Goal: Communication & Community: Share content

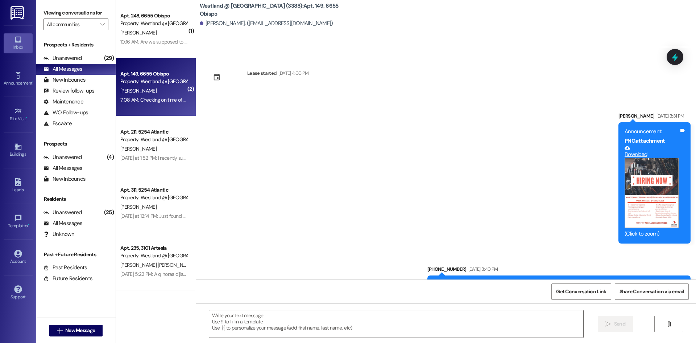
scroll to position [12662, 0]
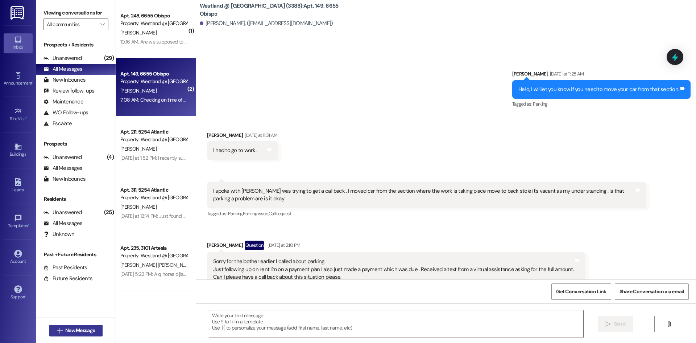
click at [67, 332] on span "New Message" at bounding box center [80, 330] width 30 height 8
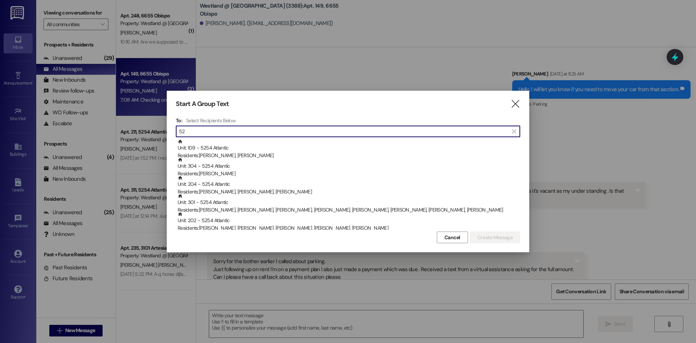
type input "5"
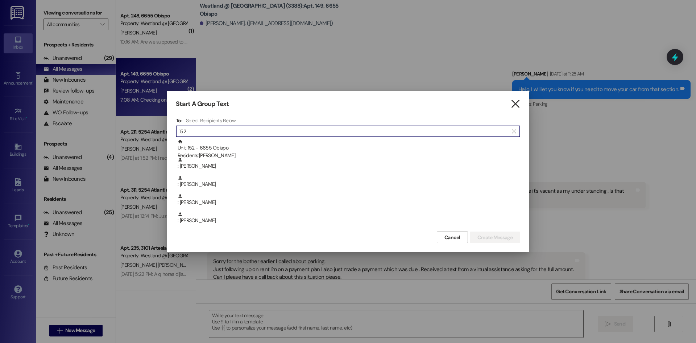
type input "152"
click at [513, 105] on icon "" at bounding box center [515, 104] width 10 height 8
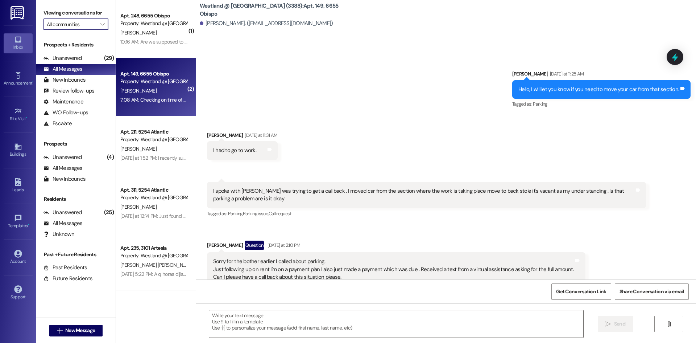
click at [96, 21] on input "All communities" at bounding box center [72, 24] width 50 height 12
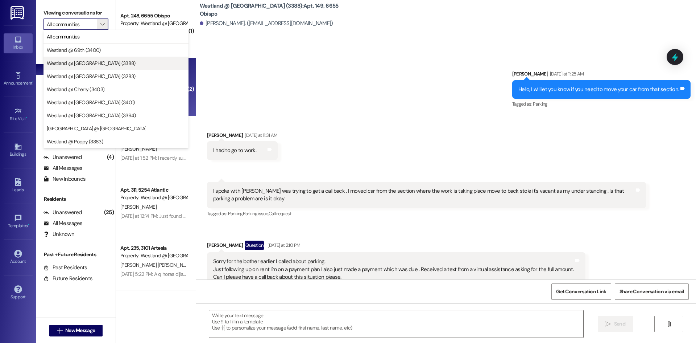
click at [93, 67] on button "Westland @ [GEOGRAPHIC_DATA] (3388)" at bounding box center [116, 63] width 145 height 13
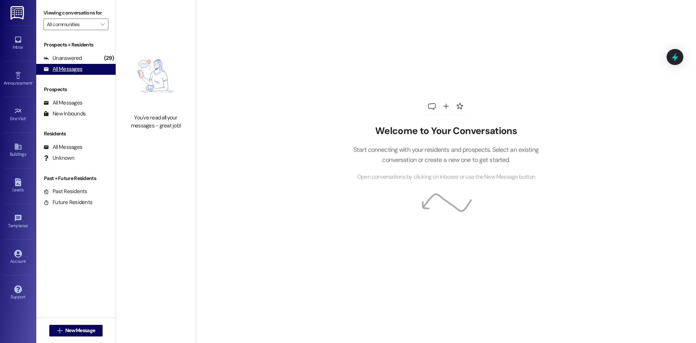
type input "Westland @ [GEOGRAPHIC_DATA] (3388)"
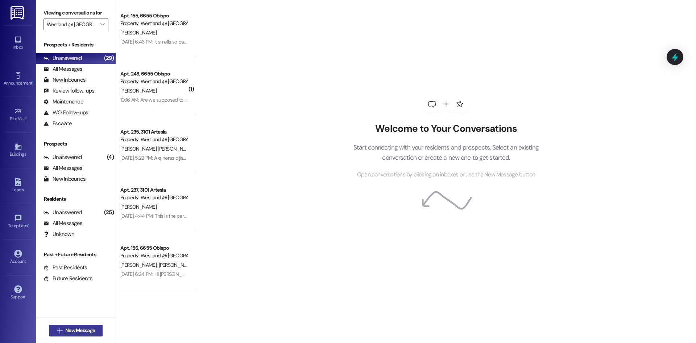
click at [87, 332] on span "New Message" at bounding box center [80, 330] width 30 height 8
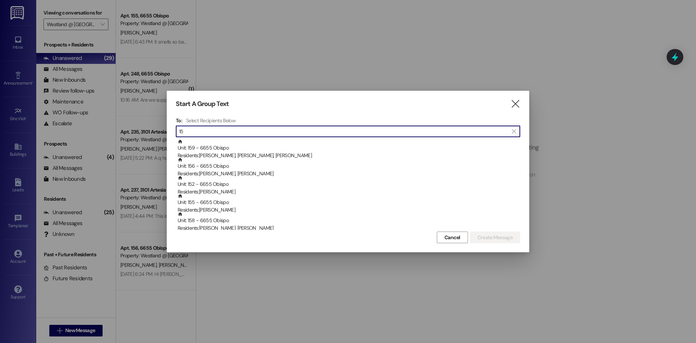
type input "1"
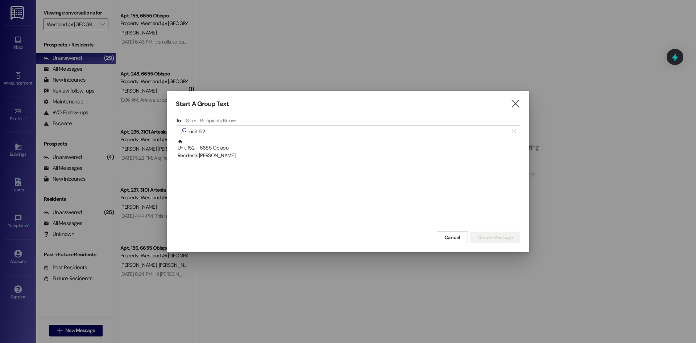
click at [264, 158] on div "Residents: [PERSON_NAME]" at bounding box center [349, 156] width 343 height 8
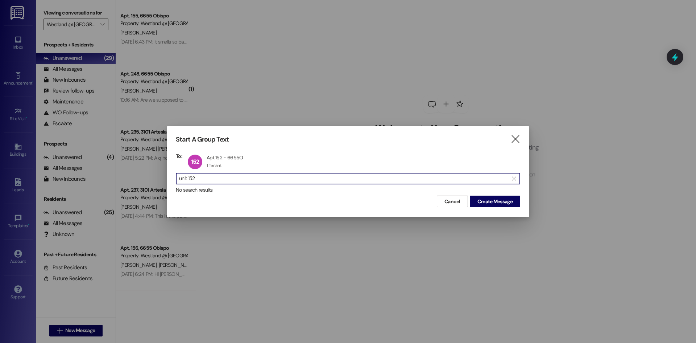
click at [230, 174] on input "unit 152" at bounding box center [343, 178] width 329 height 10
type input "unit 152"
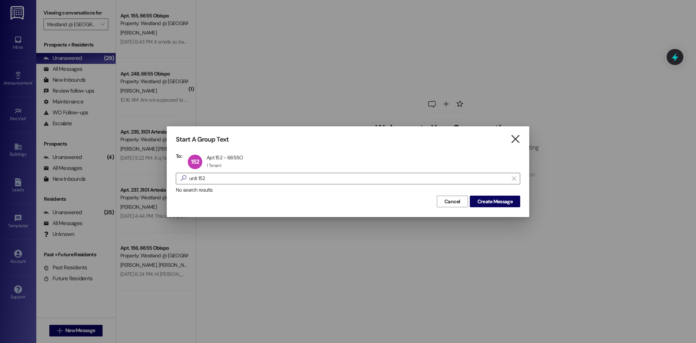
click at [517, 140] on icon "" at bounding box center [515, 139] width 10 height 8
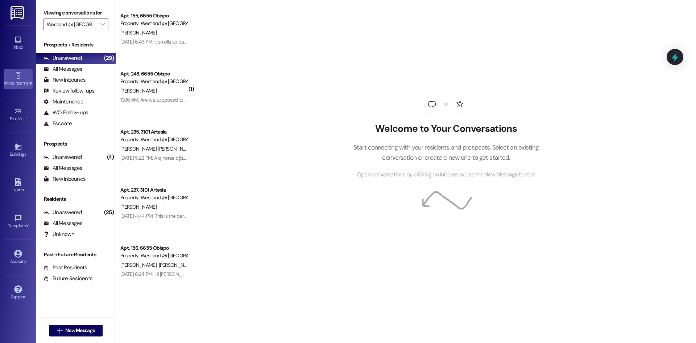
click at [15, 85] on div "Announcement •" at bounding box center [18, 82] width 36 height 7
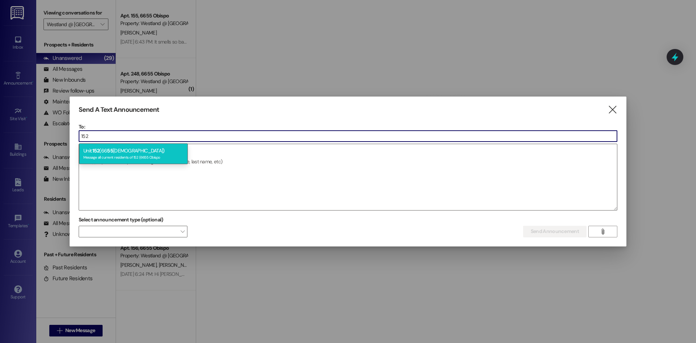
type input "152"
click at [127, 154] on div "Message all current residents of 152 (6655 Obispo" at bounding box center [133, 156] width 100 height 6
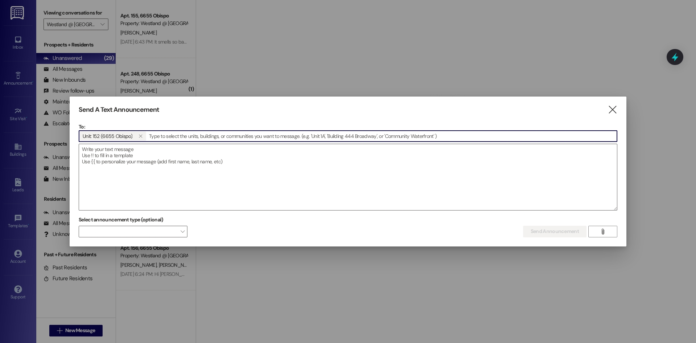
type input "1"
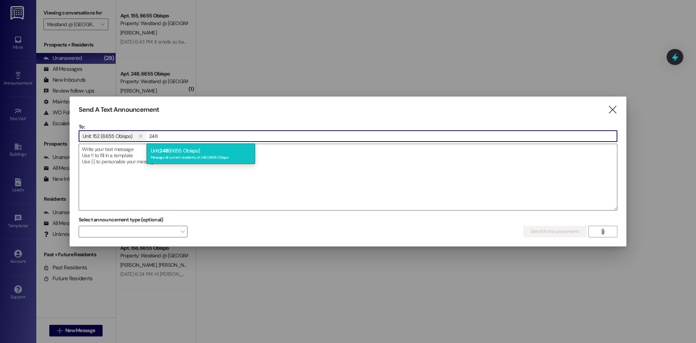
type input "248"
click at [185, 145] on div "Unit: 248 (6655 Obispo) Message all current residents of 248 (6655 Obispo" at bounding box center [200, 153] width 109 height 21
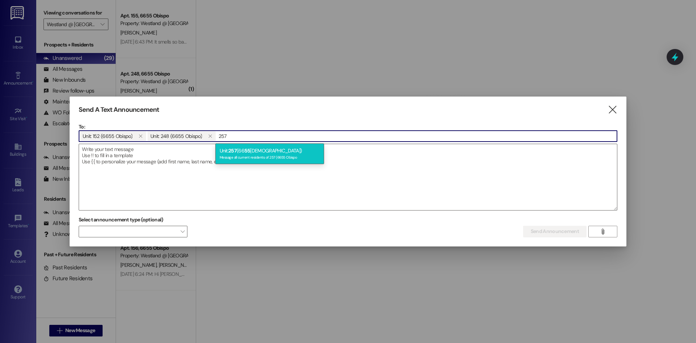
type input "257"
click at [255, 161] on div "Unit: 257 (66 55 Obispo) Message all current residents of 257 (6655 Obispo" at bounding box center [269, 153] width 109 height 21
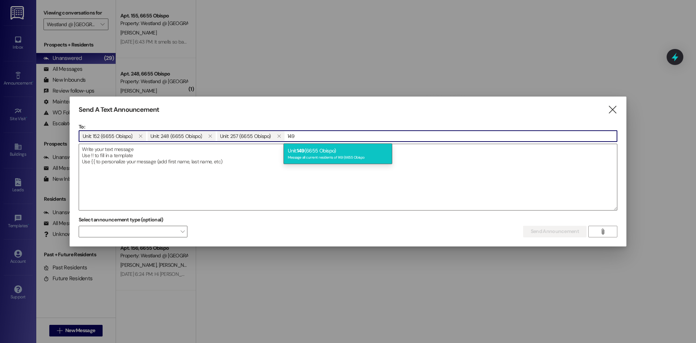
type input "149"
click at [312, 153] on div "Unit: 149 (6655 Obispo) Message all current residents of 149 (6655 Obispo" at bounding box center [337, 153] width 109 height 21
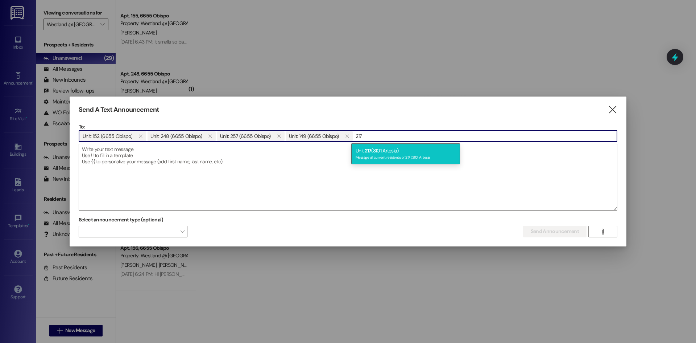
type input "217"
click at [395, 146] on div "Unit: 217 (3101 Artesia) Message all current residents of 217 (3101 Artesia" at bounding box center [405, 153] width 109 height 21
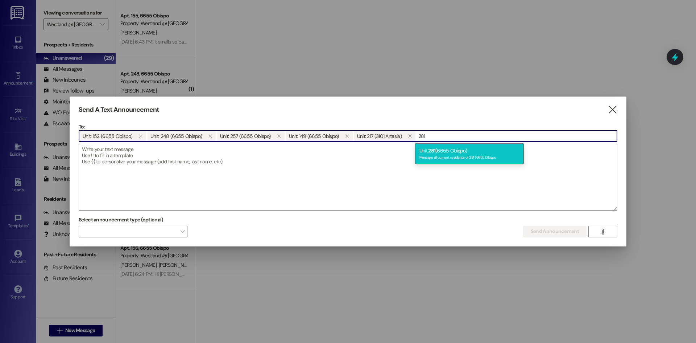
type input "281"
click at [431, 145] on div "Unit: 281 (6655 Obispo) Message all current residents of 281 (6655 Obispo" at bounding box center [469, 153] width 109 height 21
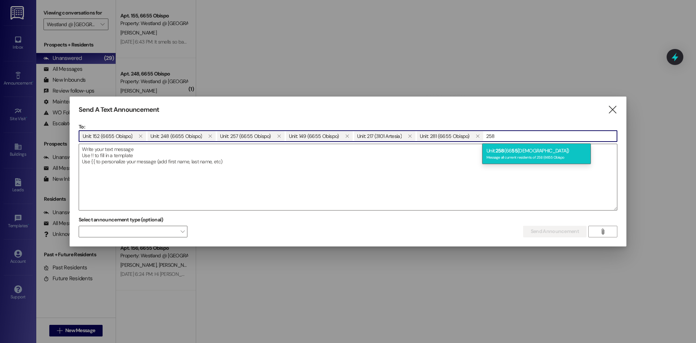
type input "258"
click at [511, 151] on div "Unit: 258 (66 55 Obispo) Message all current residents of 258 (6655 Obispo" at bounding box center [536, 153] width 109 height 21
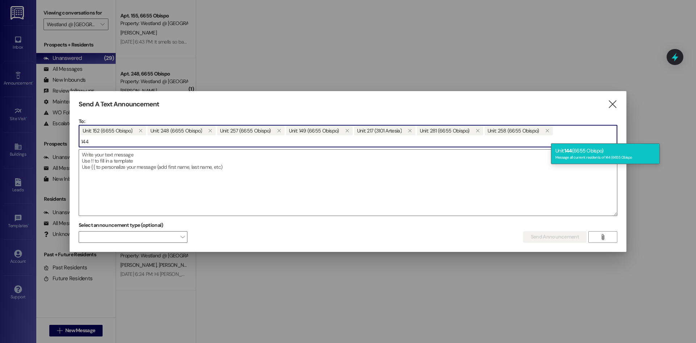
type input "144"
click at [577, 148] on div "Unit: 144 (6655 Obispo) Message all current residents of 144 (6655 Obispo" at bounding box center [605, 153] width 109 height 21
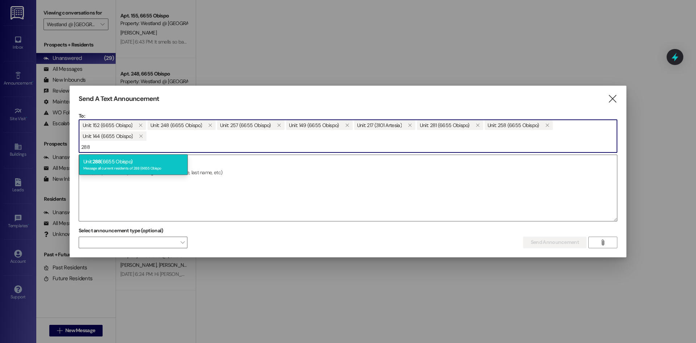
type input "288"
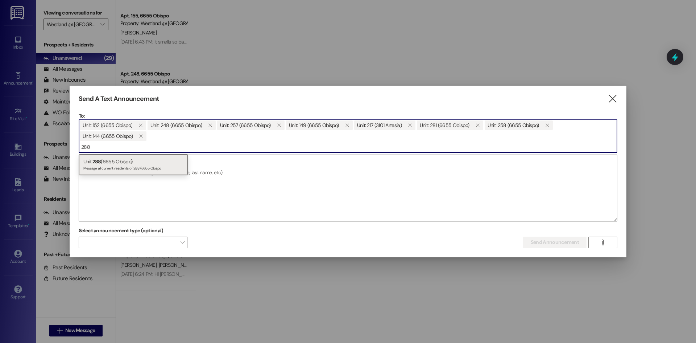
click at [154, 163] on div "Unit: 288 (6655 Obispo) Message all current residents of 288 (6655 Obispo" at bounding box center [133, 164] width 109 height 21
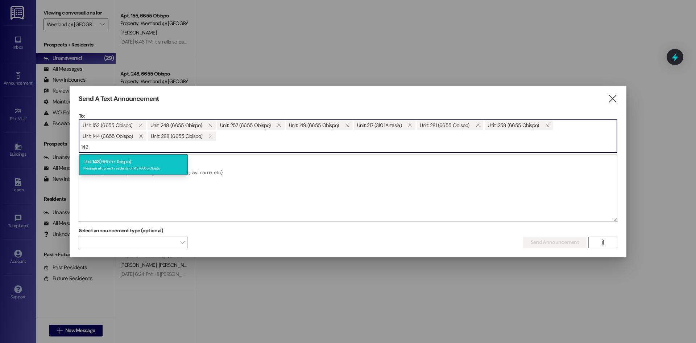
type input "143"
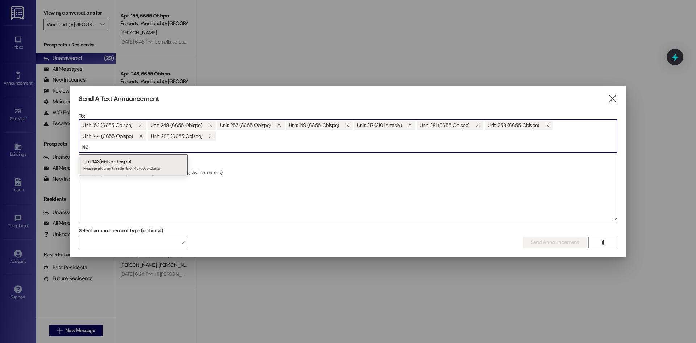
click at [140, 167] on div "Message all current residents of 143 (6655 Obispo" at bounding box center [133, 167] width 100 height 6
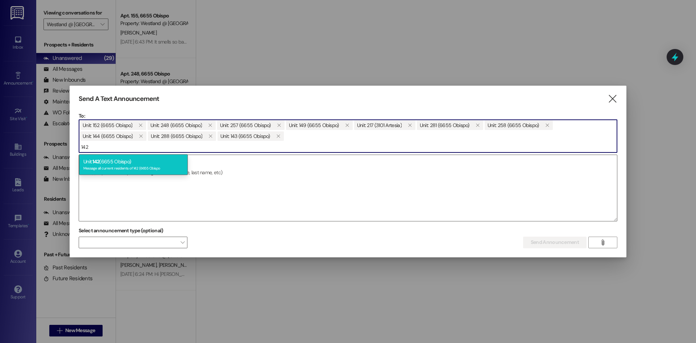
type input "142"
click at [162, 163] on div "Unit: 142 (6655 Obispo) Message all current residents of 142 (6655 Obispo" at bounding box center [133, 164] width 109 height 21
type input "242"
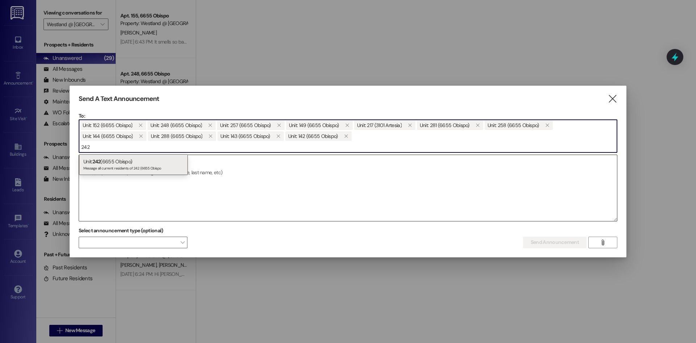
click at [162, 163] on div "Unit: 242 (6655 Obispo) Message all current residents of 242 (6655 Obispo" at bounding box center [133, 164] width 109 height 21
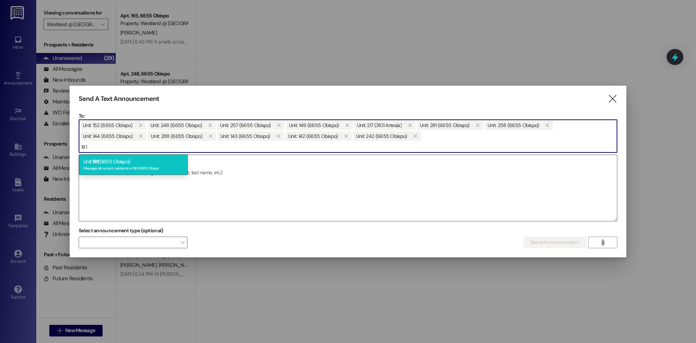
type input "181"
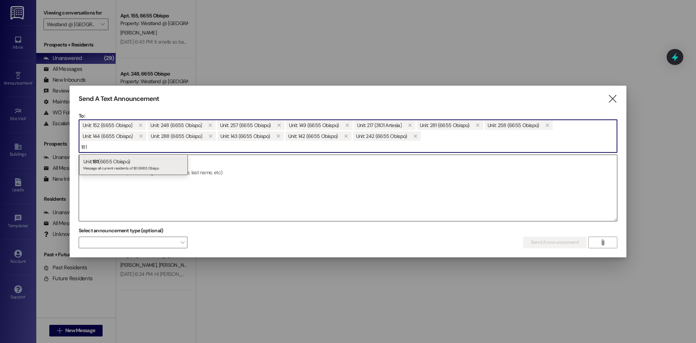
click at [162, 165] on div "Message all current residents of 181 (6655 Obispo" at bounding box center [133, 167] width 100 height 6
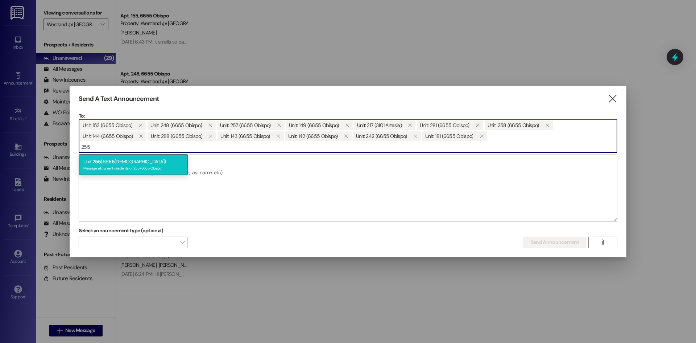
type input "255"
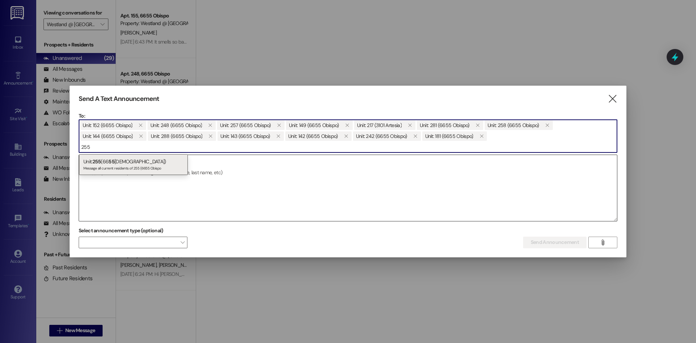
click at [156, 165] on div "Message all current residents of 255 (6655 Obispo" at bounding box center [133, 167] width 100 height 6
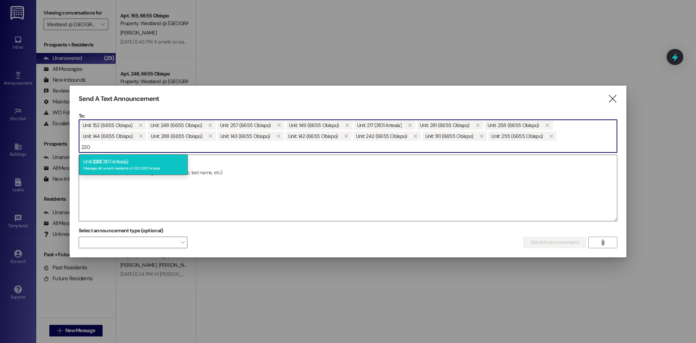
type input "220"
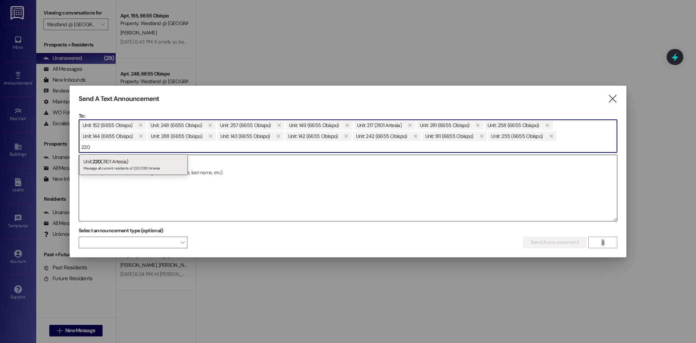
click at [155, 163] on div "Unit: 220 (3101 Artesia) Message all current residents of 220 (3101 Artesia" at bounding box center [133, 164] width 109 height 21
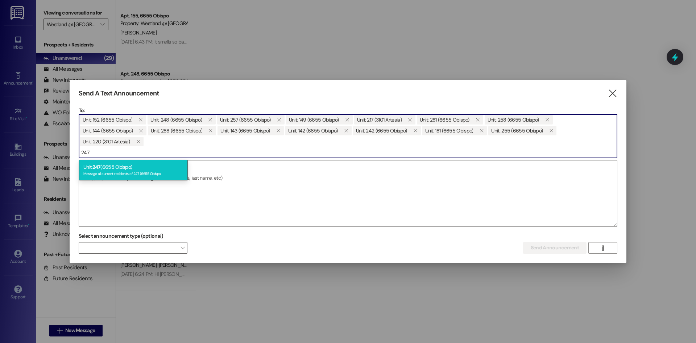
type input "247"
click at [152, 164] on div "Unit: 247 (6655 Obispo) Message all current residents of 247 (6655 Obispo" at bounding box center [133, 170] width 109 height 21
type input "140"
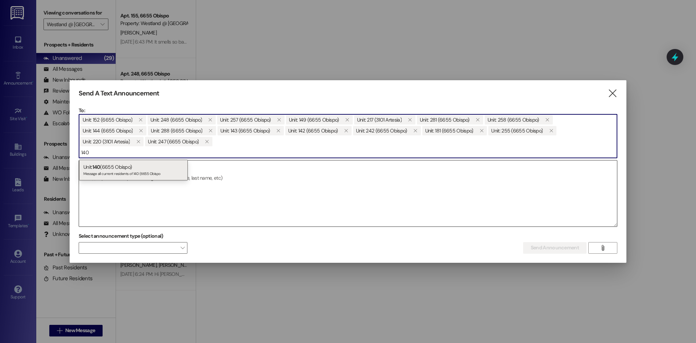
click at [144, 172] on div "Message all current residents of 140 (6655 Obispo" at bounding box center [133, 173] width 100 height 6
type input "1"
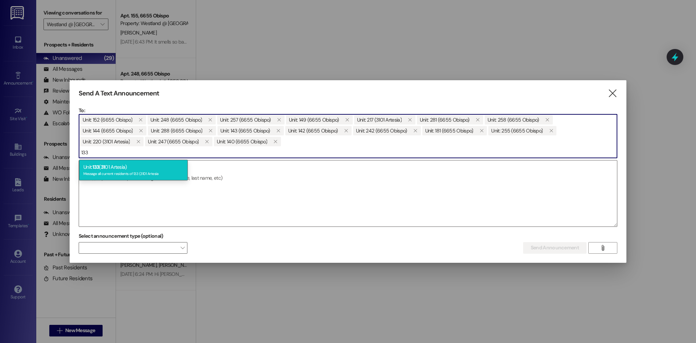
type input "133"
click at [148, 169] on div "Unit: 133 ( 31 01 Artesia) Message all current residents of 133 (3101 Artesia" at bounding box center [133, 170] width 109 height 21
type input "155"
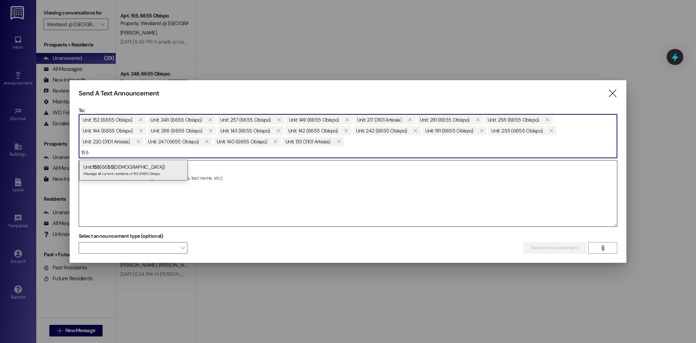
click at [170, 167] on div "Unit: 155 (66 55 Obispo) Message all current residents of 155 (6655 Obispo" at bounding box center [133, 170] width 109 height 21
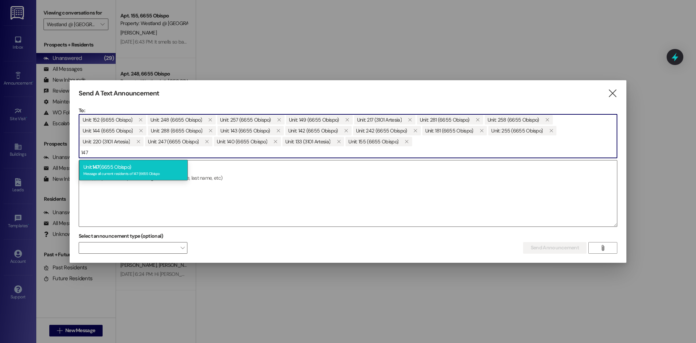
type input "147"
click at [170, 167] on div "Unit: 147 (6655 Obispo) Message all current residents of 147 (6655 Obispo" at bounding box center [133, 170] width 109 height 21
type input "158"
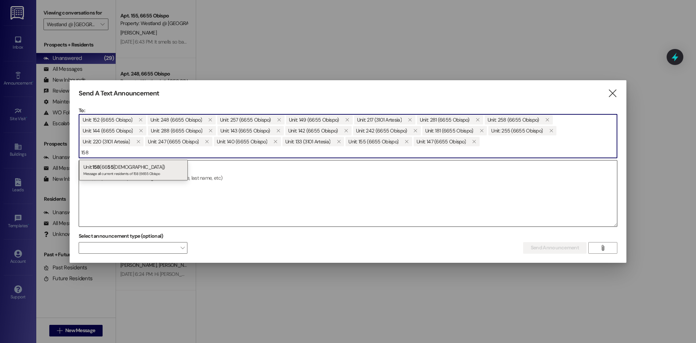
click at [113, 168] on span "55" at bounding box center [110, 166] width 6 height 7
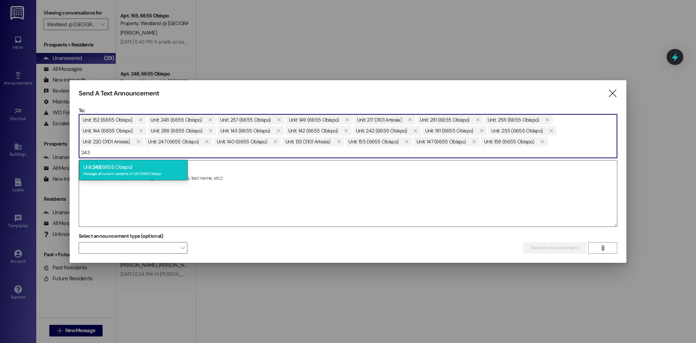
type input "243"
click at [179, 177] on div "Unit: 243 (6655 Obispo) Message all current residents of 243 (6655 Obispo" at bounding box center [133, 170] width 109 height 21
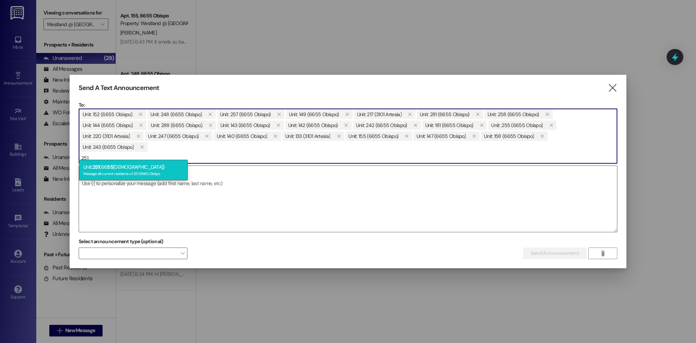
type input "251"
click at [134, 166] on div "Unit: 251 (66 55 [DEMOGRAPHIC_DATA]) Message all current residents of 251 (6655…" at bounding box center [133, 170] width 109 height 21
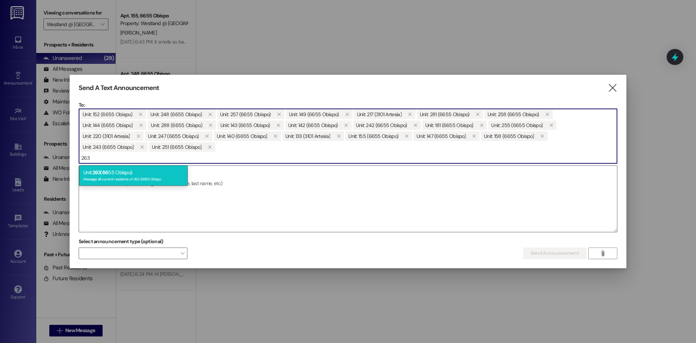
type input "263"
click at [112, 172] on div "Unit: 263 ( 66 55 Obispo) Message all current residents of 263 (6655 Obispo" at bounding box center [133, 175] width 109 height 21
type input "249"
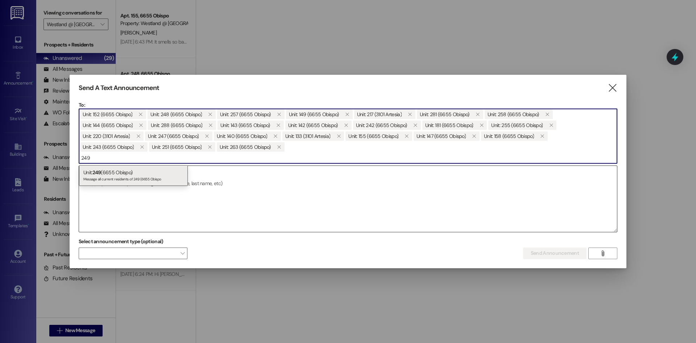
drag, startPoint x: 135, startPoint y: 173, endPoint x: 149, endPoint y: 169, distance: 14.2
click at [135, 174] on div "Unit: 249 (6655 Obispo) Message all current residents of 249 (6655 Obispo" at bounding box center [133, 175] width 109 height 21
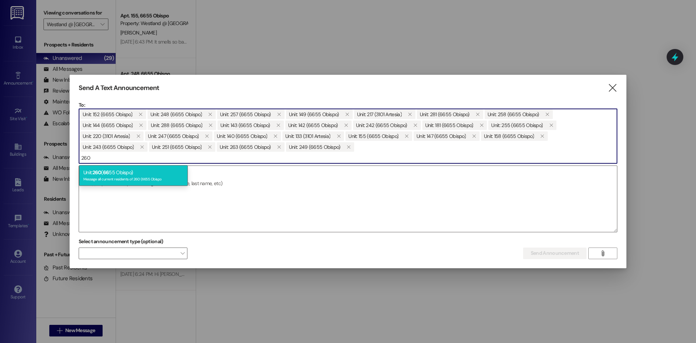
type input "260"
click at [145, 174] on div "Unit: 260 ( 66 55 Obispo) Message all current residents of 260 (6655 Obispo" at bounding box center [133, 175] width 109 height 21
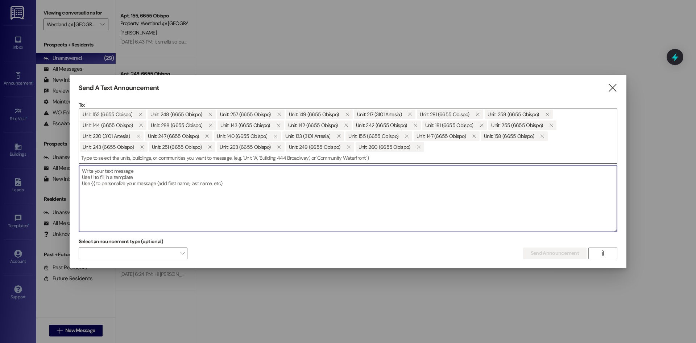
drag, startPoint x: 81, startPoint y: 180, endPoint x: 86, endPoint y: 176, distance: 6.7
click at [81, 181] on textarea at bounding box center [348, 199] width 538 height 66
paste textarea "LOREMIPSUM Do: Sit Ametconse ad eli Seddoe Temp Inci: Utlabore @ Etdolor Magnaa…"
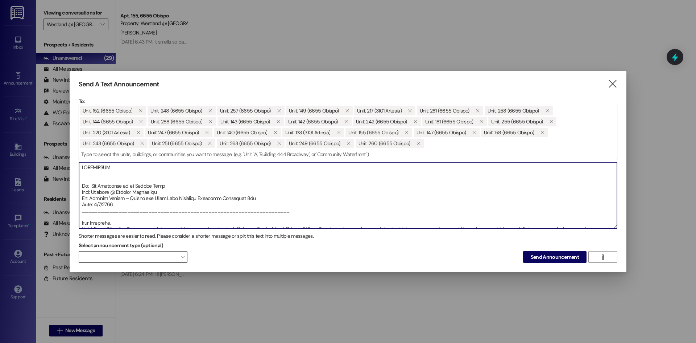
type textarea "LOREMIPSUM Do: Sit Ametconse ad eli Seddoe Temp Inci: Utlabore @ Etdolor Magnaa…"
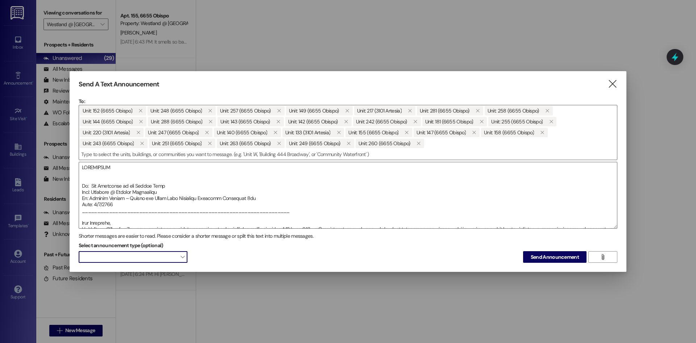
click at [186, 260] on span at bounding box center [133, 257] width 109 height 12
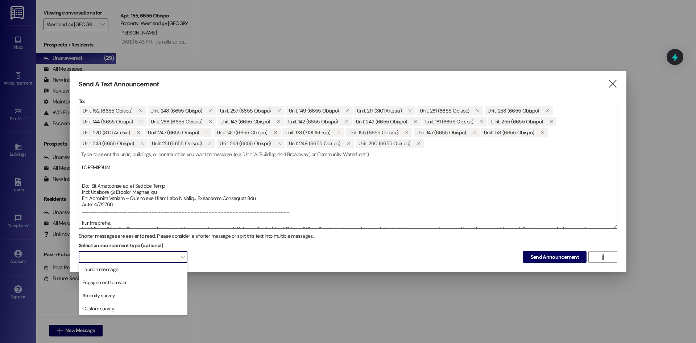
click at [187, 260] on span at bounding box center [133, 257] width 109 height 12
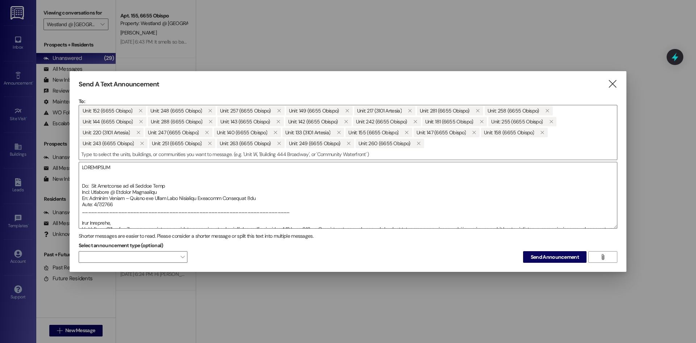
click at [547, 256] on span "Send Announcement" at bounding box center [555, 257] width 48 height 8
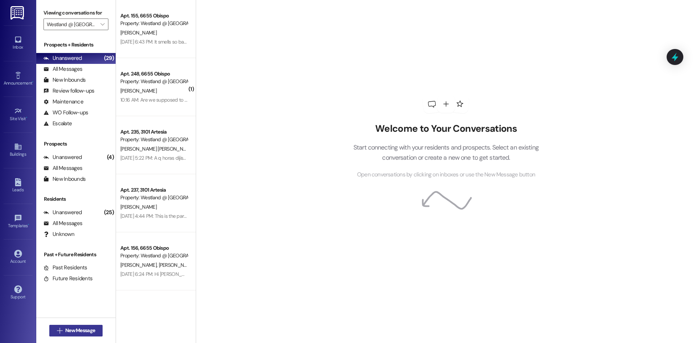
click at [96, 329] on span "New Message" at bounding box center [80, 330] width 33 height 8
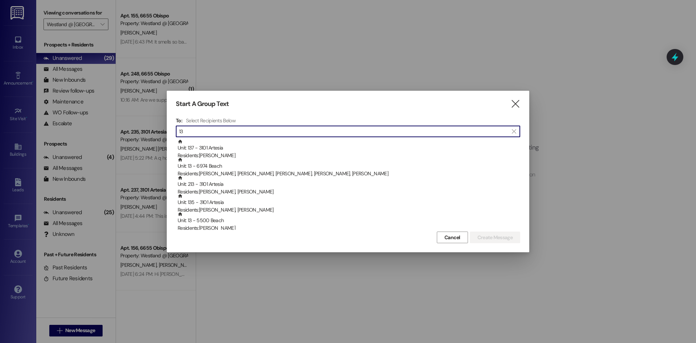
type input "1"
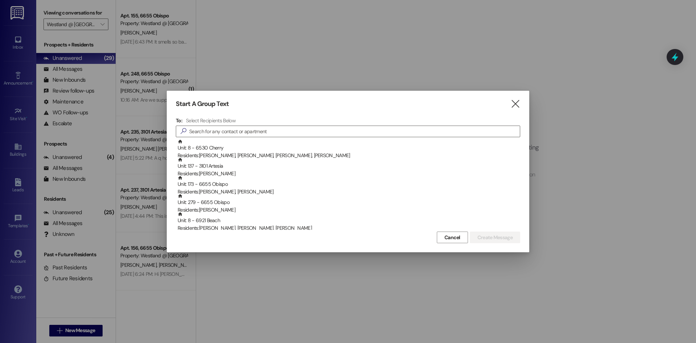
drag, startPoint x: 453, startPoint y: 237, endPoint x: 376, endPoint y: 211, distance: 81.4
click at [453, 238] on span "Cancel" at bounding box center [452, 237] width 16 height 8
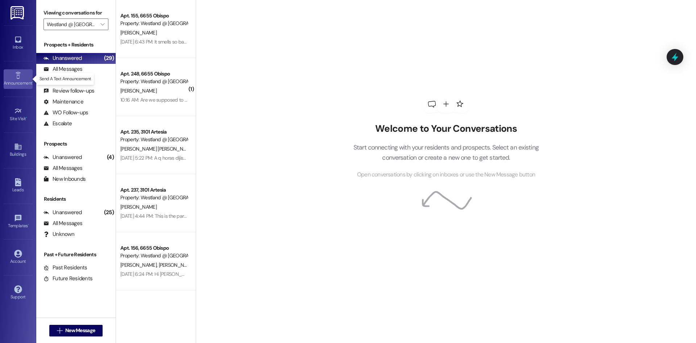
click at [22, 82] on div "Announcement •" at bounding box center [18, 82] width 36 height 7
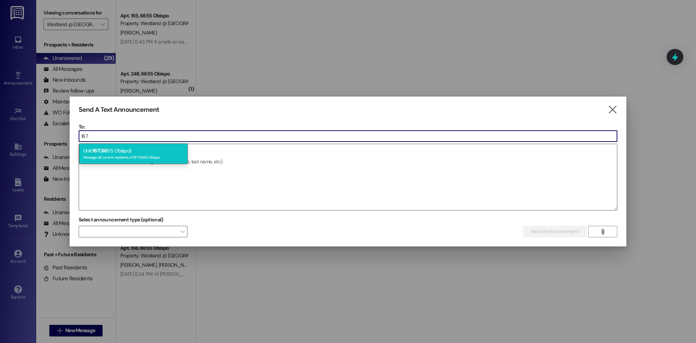
type input "167"
click at [117, 156] on div "Message all current residents of 167 (6655 Obispo" at bounding box center [133, 156] width 100 height 6
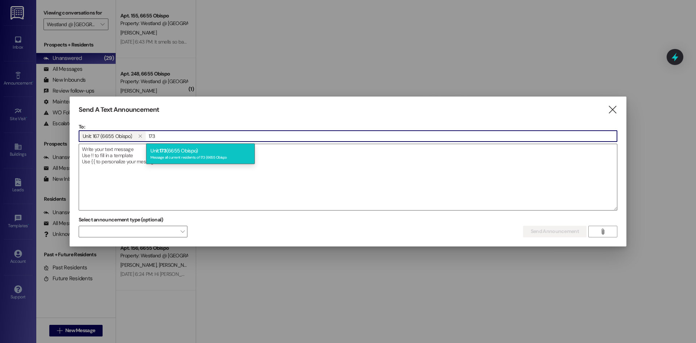
type input "173"
click at [171, 160] on div "Unit: 173 (6655 Obispo) Message all current residents of 173 (6655 Obispo" at bounding box center [200, 153] width 109 height 21
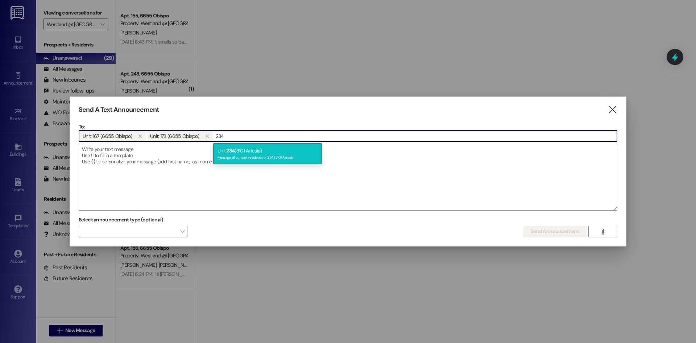
type input "234"
click at [231, 155] on div "Unit: 234 (3101 Artesia) Message all current residents of 234 (3101 Artesia" at bounding box center [267, 153] width 109 height 21
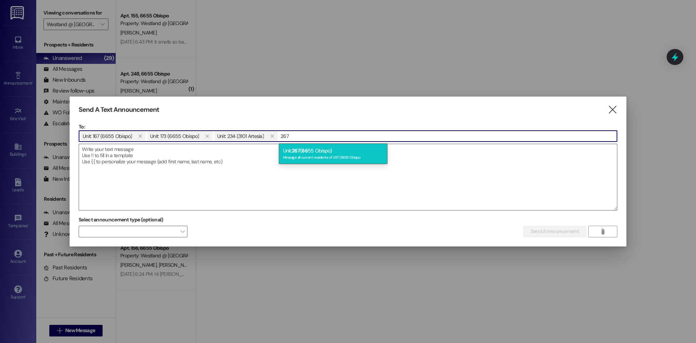
type input "267"
click at [320, 148] on div "Unit: 267 ( 66 55 Obispo) Message all current residents of 267 (6655 Obispo" at bounding box center [333, 153] width 109 height 21
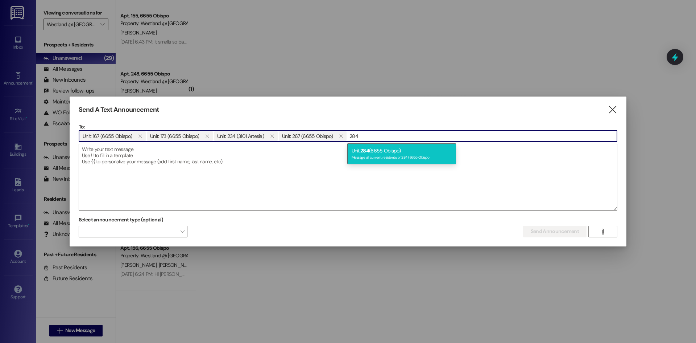
type input "284"
click at [380, 157] on div "Message all current residents of 284 (6655 Obispo" at bounding box center [402, 156] width 100 height 6
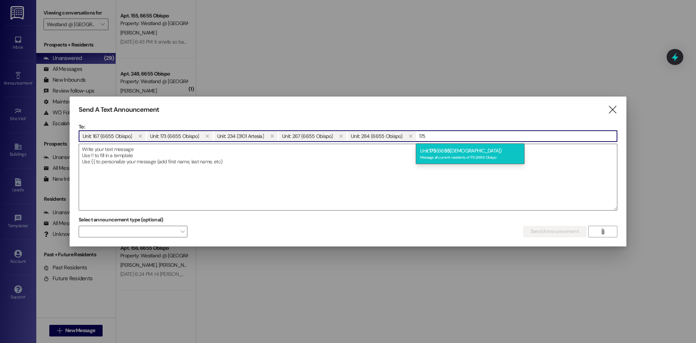
type input "175"
click at [431, 149] on span "175" at bounding box center [432, 150] width 7 height 7
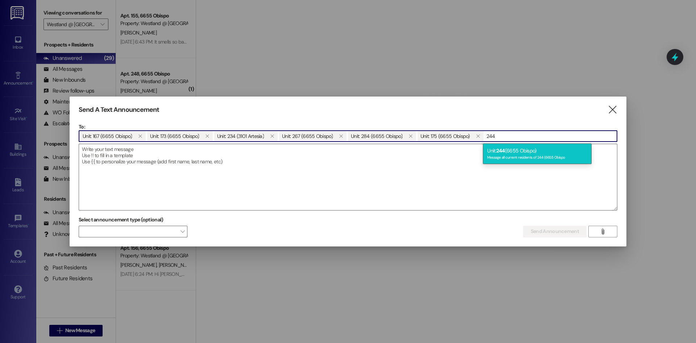
type input "244"
click at [492, 150] on div "Unit: 244 (6655 Obispo) Message all current residents of 244 (6655 Obispo" at bounding box center [537, 153] width 109 height 21
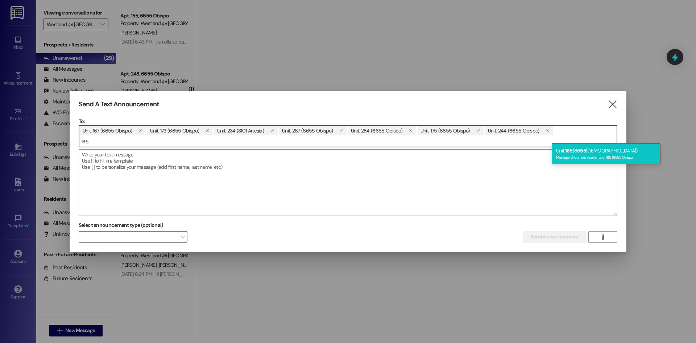
type input "185"
click at [585, 149] on span "55" at bounding box center [583, 150] width 6 height 7
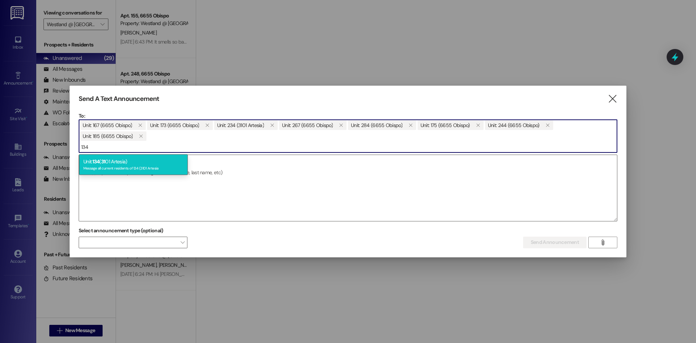
type input "134"
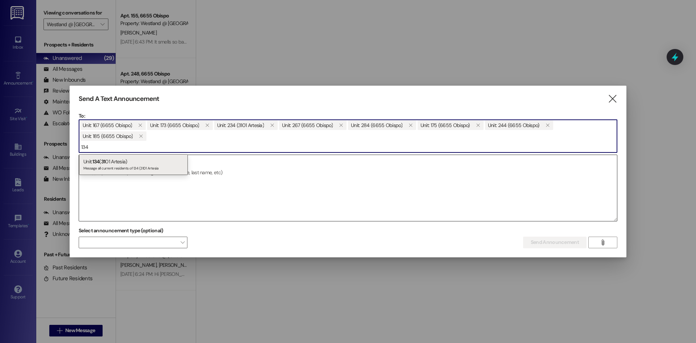
click at [123, 165] on div "Message all current residents of 134 (3101 Artesia" at bounding box center [133, 167] width 100 height 6
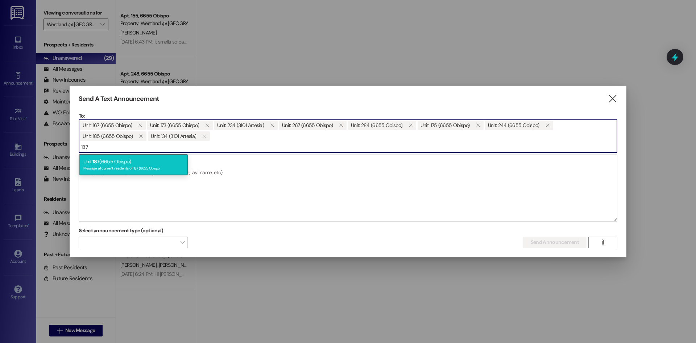
type input "187"
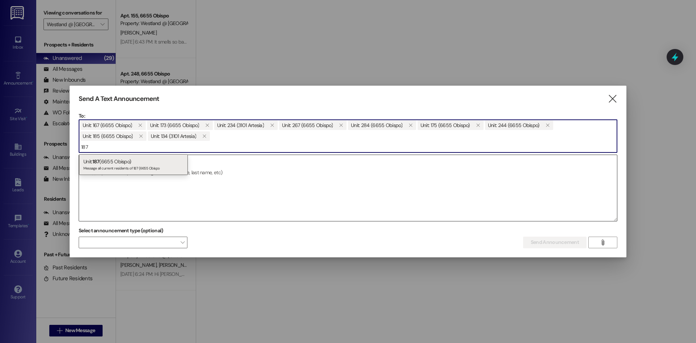
click at [134, 163] on div "Unit: 187 (6655 Obispo) Message all current residents of 187 (6655 Obispo" at bounding box center [133, 164] width 109 height 21
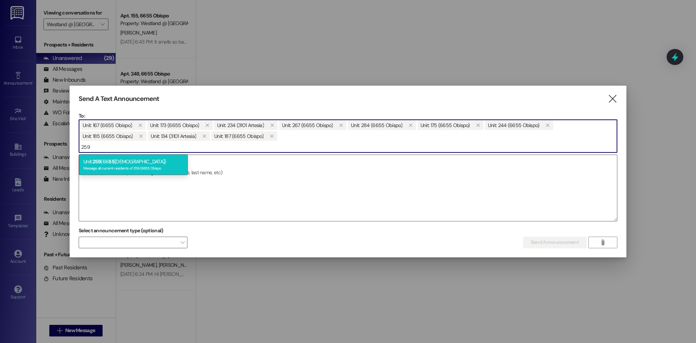
type input "259"
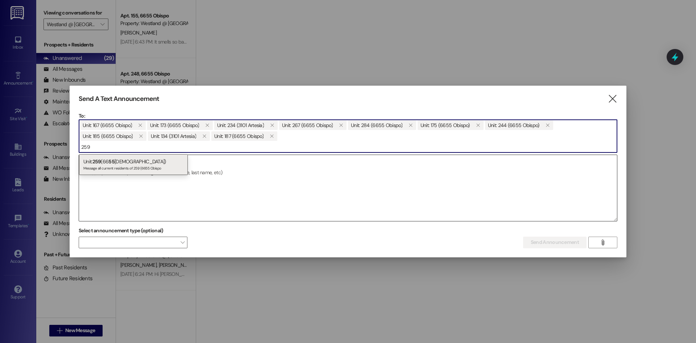
click at [131, 157] on div "Unit: 259 (66 55 Obispo) Message all current residents of 259 (6655 Obispo" at bounding box center [133, 164] width 109 height 21
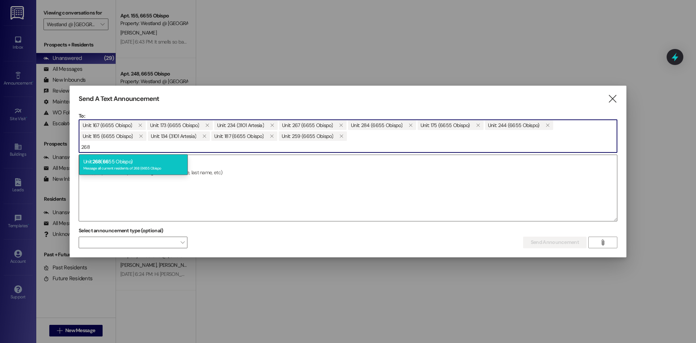
type input "268"
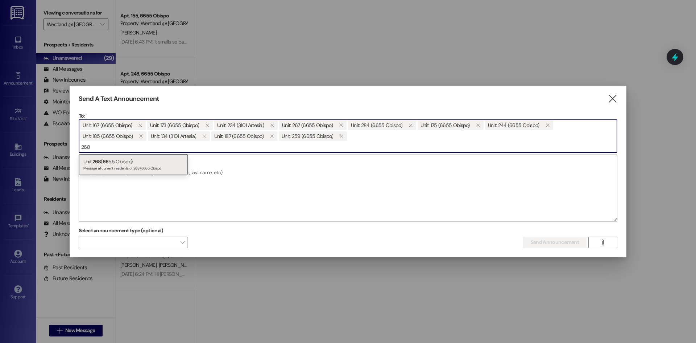
click at [132, 161] on div "Unit: 268 ( 66 55 Obispo) Message all current residents of 268 (6655 Obispo" at bounding box center [133, 164] width 109 height 21
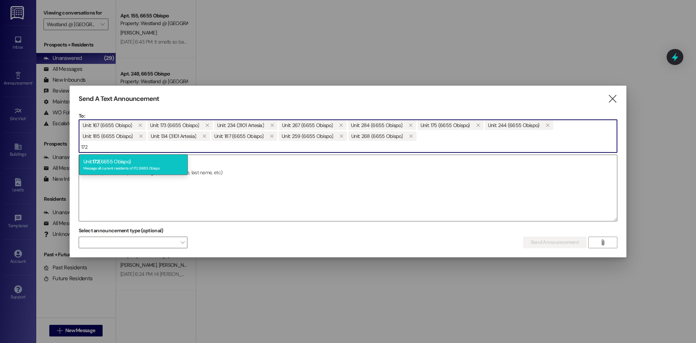
type input "172"
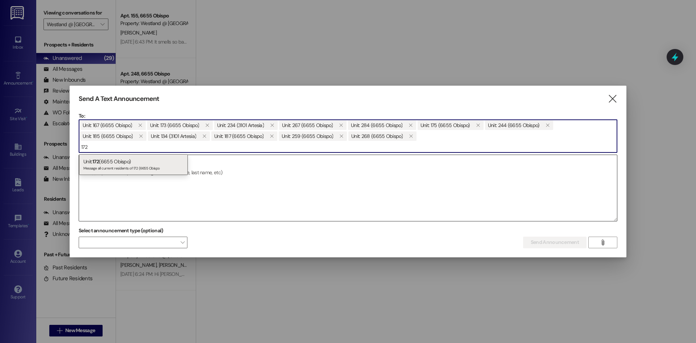
click at [129, 165] on div "Message all current residents of 172 (6655 Obispo" at bounding box center [133, 167] width 100 height 6
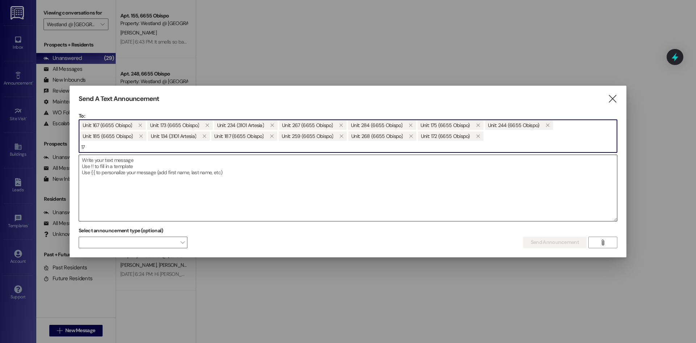
type input "1"
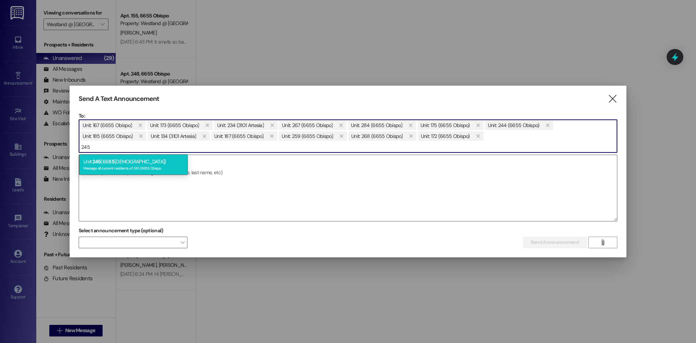
type input "245"
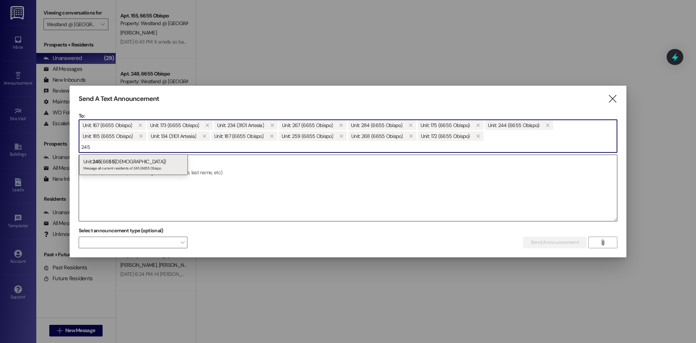
click at [108, 160] on div "Unit: 245 (66 55 Obispo) Message all current residents of 245 (6655 Obispo" at bounding box center [133, 164] width 109 height 21
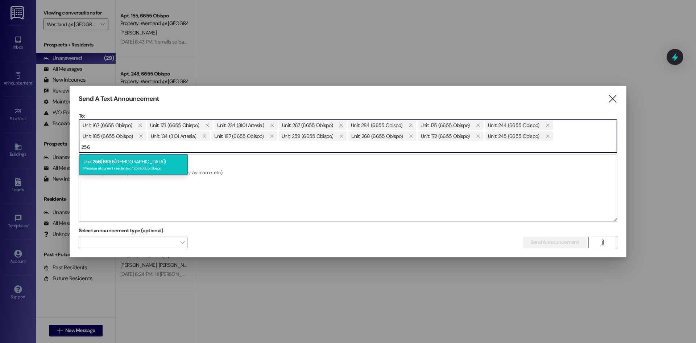
type input "256"
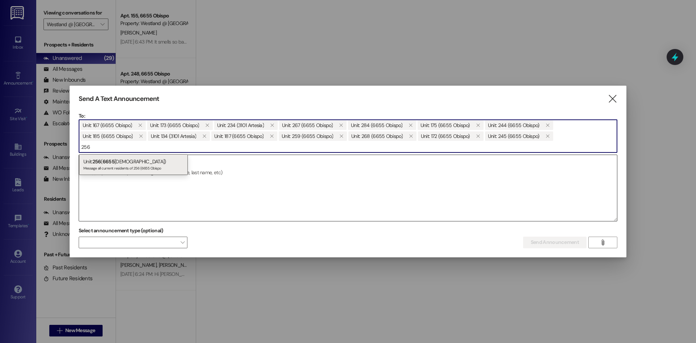
click at [131, 166] on div "Unit: 256 ( 6655 Obispo) Message all current residents of 256 (6655 Obispo" at bounding box center [133, 164] width 109 height 21
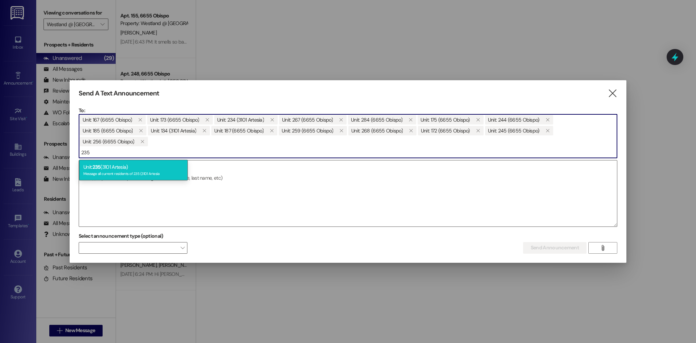
type input "235"
click at [133, 162] on div "Unit: 235 (3101 Artesia) Message all current residents of 235 (3101 Artesia" at bounding box center [133, 170] width 109 height 21
type input "231"
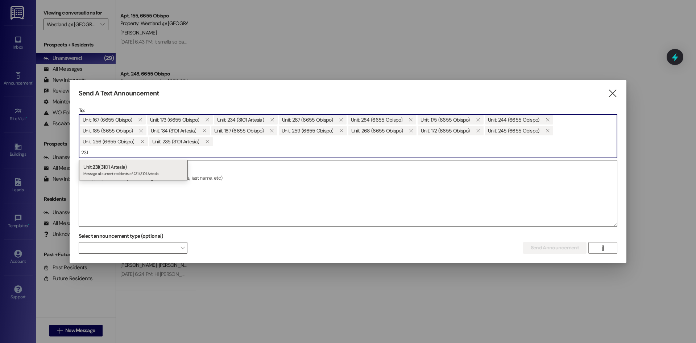
click at [111, 164] on div "Unit: 231 ( 31 01 Artesia) Message all current residents of 231 (3101 Artesia" at bounding box center [133, 170] width 109 height 21
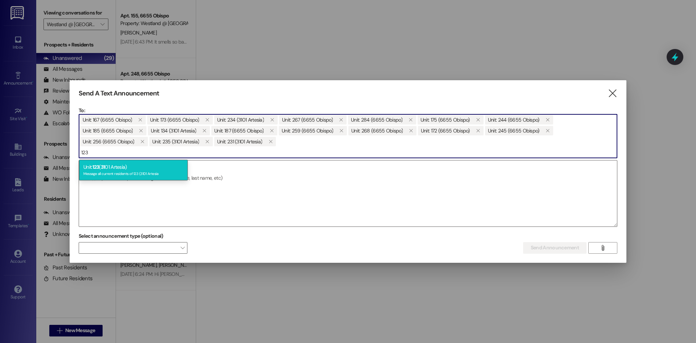
type input "123"
click at [104, 171] on div "Message all current residents of 123 (3101 Artesia" at bounding box center [133, 173] width 100 height 6
type input "236"
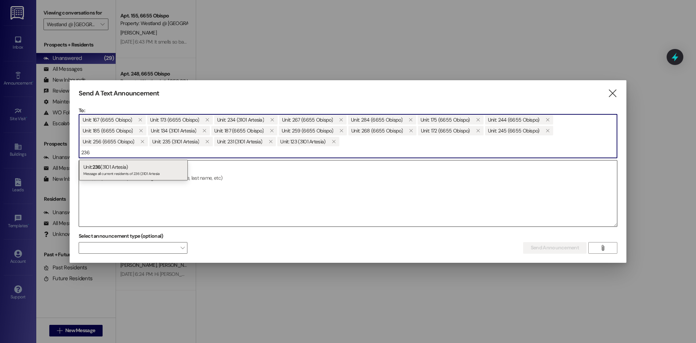
click at [111, 165] on div "Unit: 236 (3101 Artesia) Message all current residents of 236 (3101 Artesia" at bounding box center [133, 170] width 109 height 21
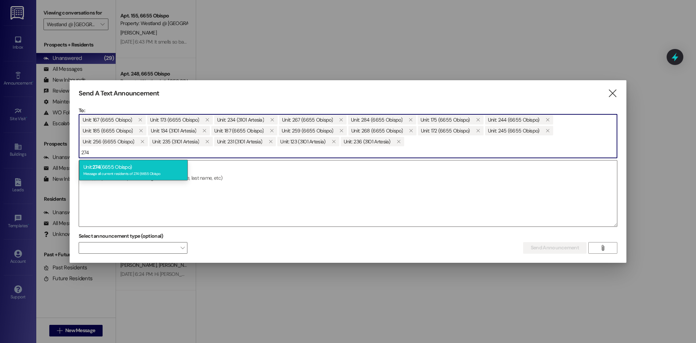
type input "274"
click at [145, 170] on div "Unit: 274 (6655 Obispo) Message all current residents of 274 (6655 Obispo" at bounding box center [133, 170] width 109 height 21
type input "227"
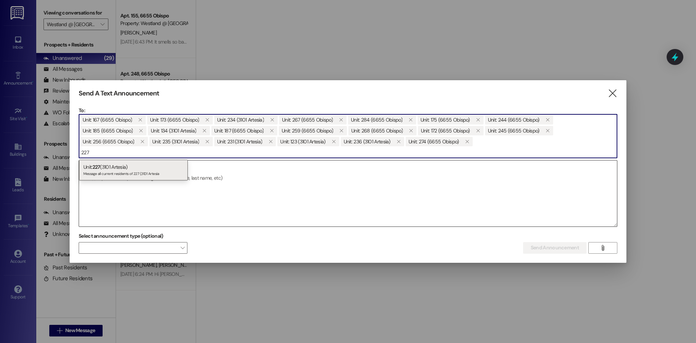
click at [123, 169] on div "Unit: 227 (3101 Artesia) Message all current residents of 227 (3101 Artesia" at bounding box center [133, 170] width 109 height 21
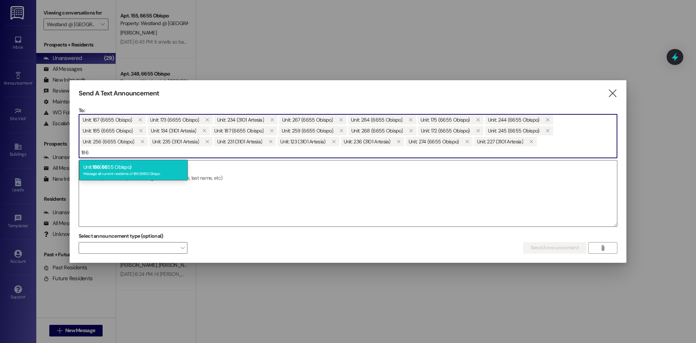
type input "186"
click at [124, 168] on div "Unit: 186 ( 66 55 Obispo) Message all current residents of 186 (6655 Obispo" at bounding box center [133, 170] width 109 height 21
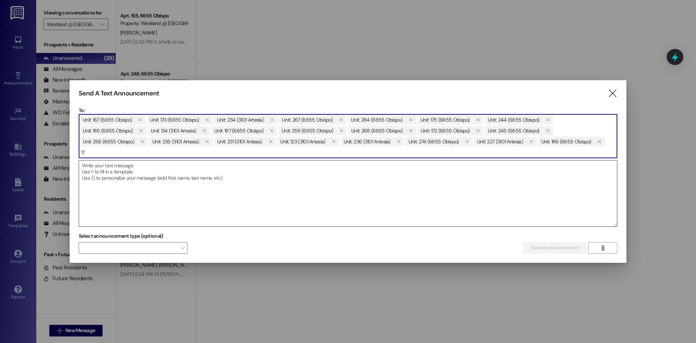
type input "1"
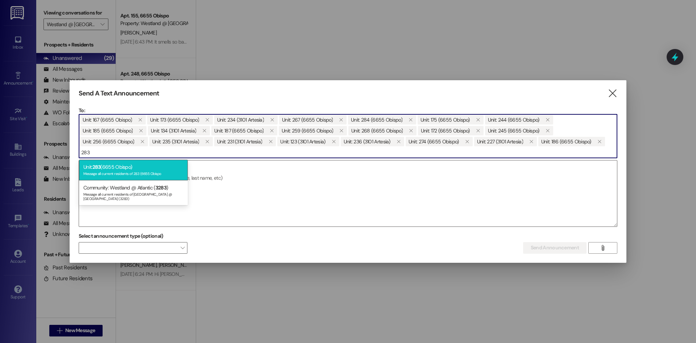
type input "283"
click at [111, 171] on div "Message all current residents of 283 (6655 Obispo" at bounding box center [133, 173] width 100 height 6
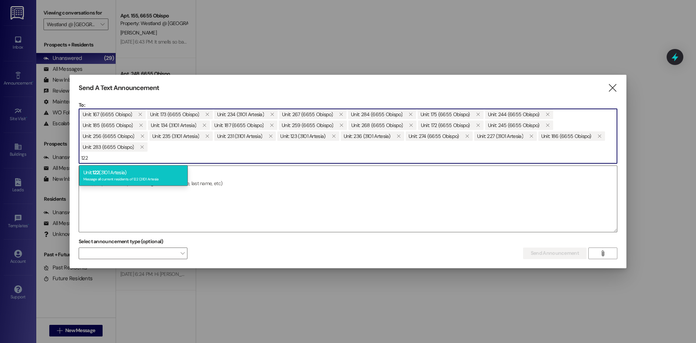
type input "122"
click at [120, 174] on div "Unit: 122 (3101 Artesia) Message all current residents of 122 (3101 Artesia" at bounding box center [133, 175] width 109 height 21
type input "160"
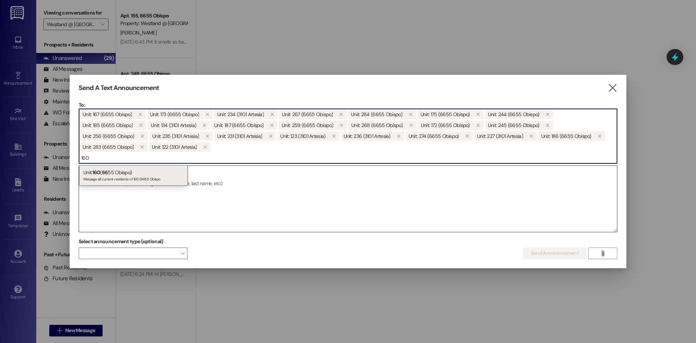
click at [119, 174] on div "Unit: 160 ( 66 55 Obispo) Message all current residents of 160 (6655 Obispo" at bounding box center [133, 175] width 109 height 21
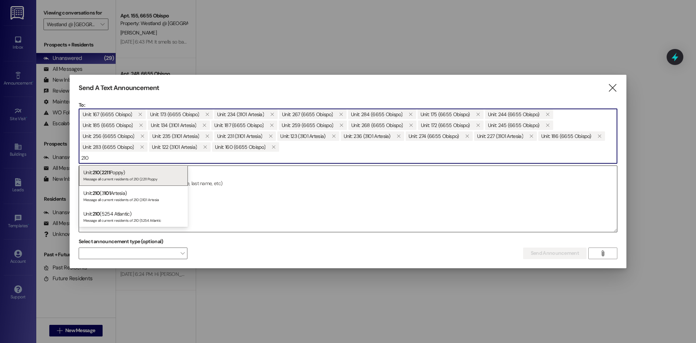
type input "210"
click at [152, 172] on div "Unit: 210 ( 2211 Poppy) Message all current residents of 210 (2211 Poppy" at bounding box center [133, 175] width 109 height 21
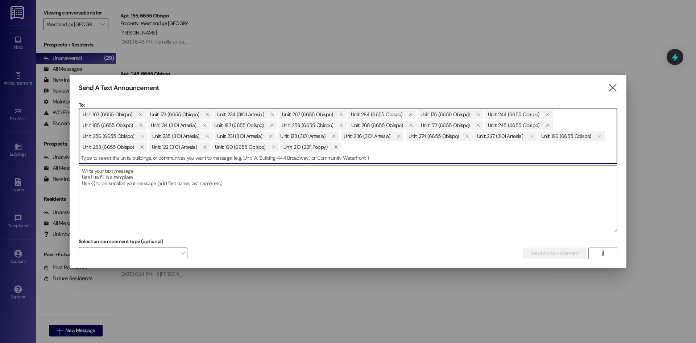
click at [87, 174] on textarea at bounding box center [348, 199] width 538 height 66
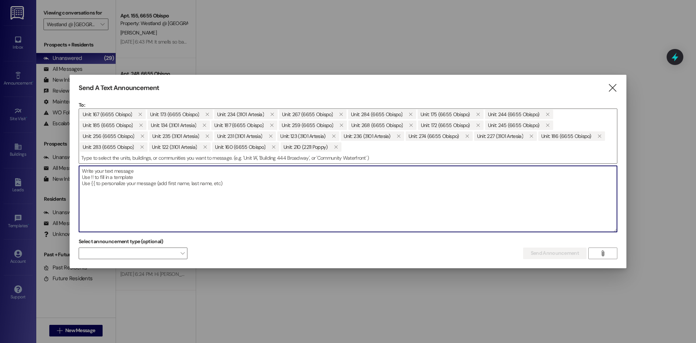
paste textarea "LOREMIPSUM Do: Sit Ametconse ad eli Seddoe Temp Inci: Utlabore @ Etdolor Magnaa…"
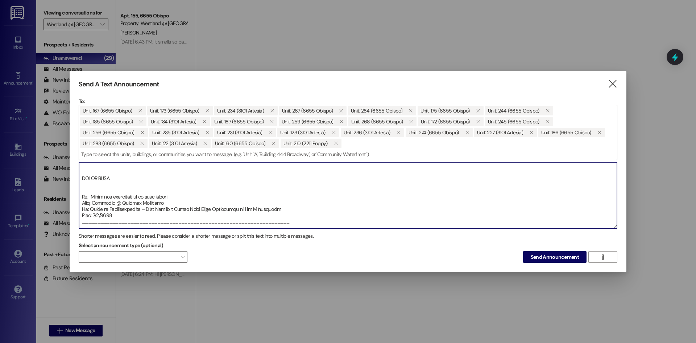
scroll to position [191, 0]
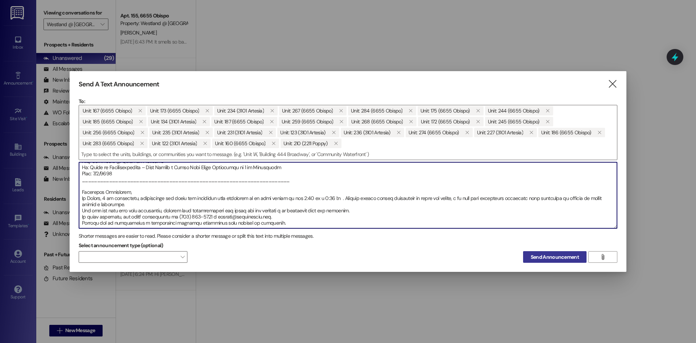
type textarea "LOREMIPSUM Do: Sit Ametconse ad eli Seddoe Temp Inci: Utlabore @ Etdolor Magnaa…"
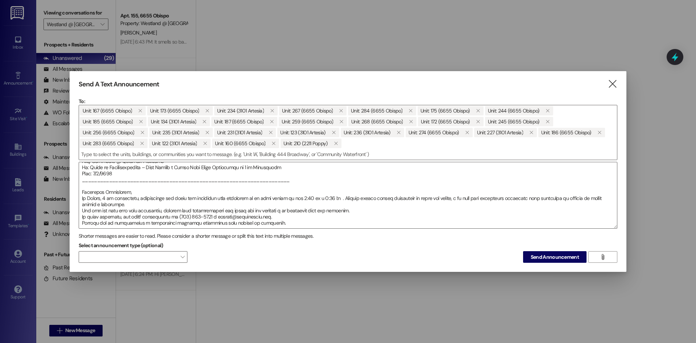
click at [546, 252] on button "Send Announcement" at bounding box center [554, 257] width 63 height 12
